Goal: Find specific page/section: Find specific page/section

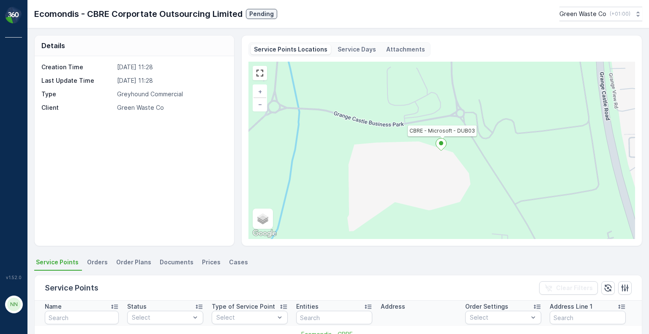
click at [87, 8] on p "Ecomondis - CBRE Corportate Outsourcing Limited" at bounding box center [138, 14] width 208 height 13
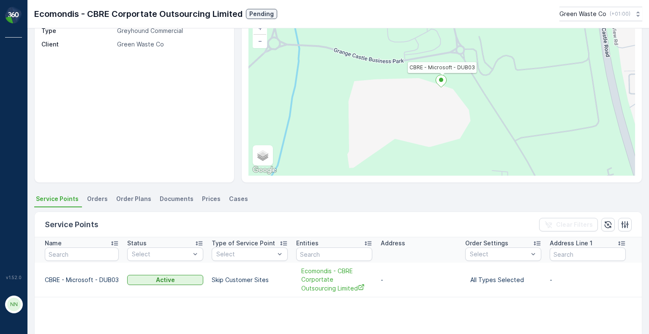
scroll to position [127, 0]
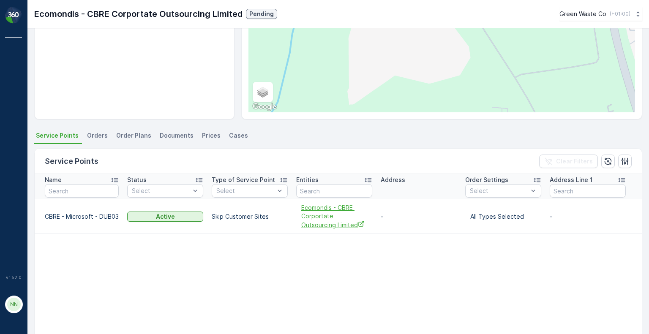
click at [315, 214] on span "Ecomondis - CBRE Corportate Outsourcing Limited" at bounding box center [334, 217] width 66 height 26
